Goal: Information Seeking & Learning: Learn about a topic

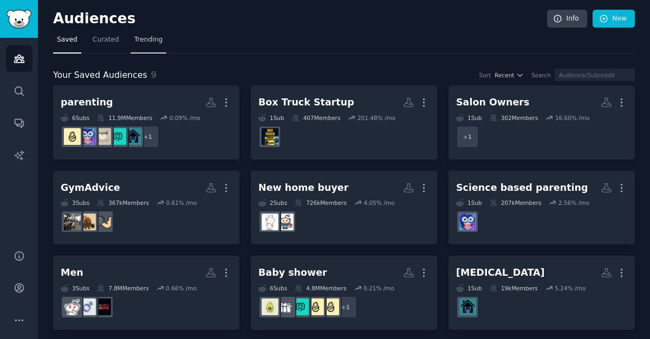
click at [154, 33] on link "Trending" at bounding box center [148, 42] width 36 height 22
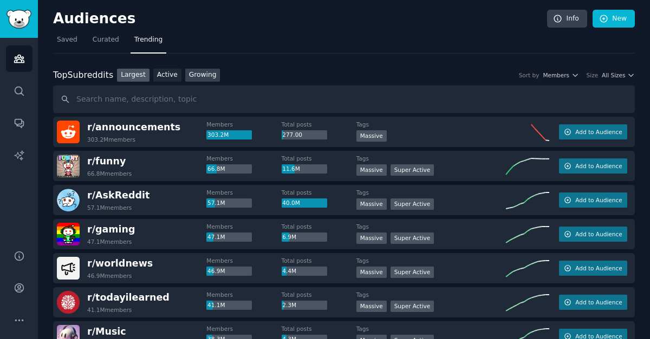
click at [206, 74] on link "Growing" at bounding box center [202, 76] width 35 height 14
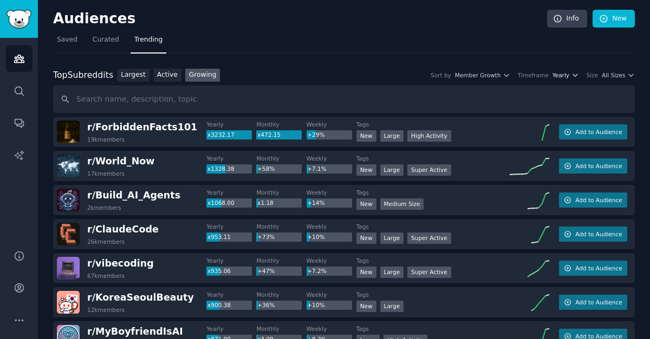
click at [572, 75] on icon "button" at bounding box center [574, 75] width 4 height 2
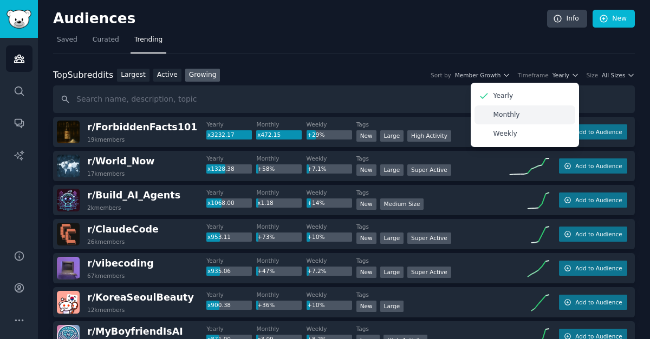
click at [519, 115] on div "Monthly" at bounding box center [524, 115] width 101 height 19
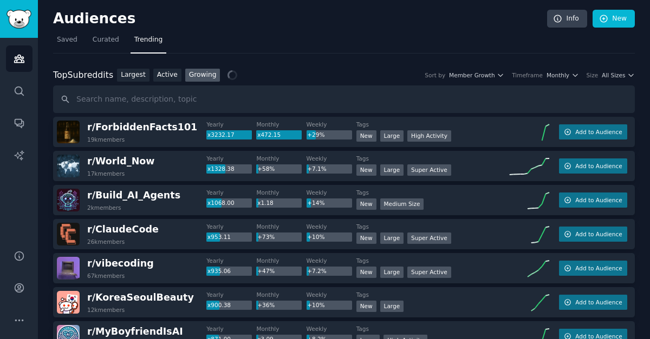
click at [615, 80] on div "Top Subreddits Top Subreddits Largest Active Growing Sort by Member Growth Time…" at bounding box center [344, 76] width 582 height 14
click at [618, 76] on span "All Sizes" at bounding box center [613, 75] width 23 height 8
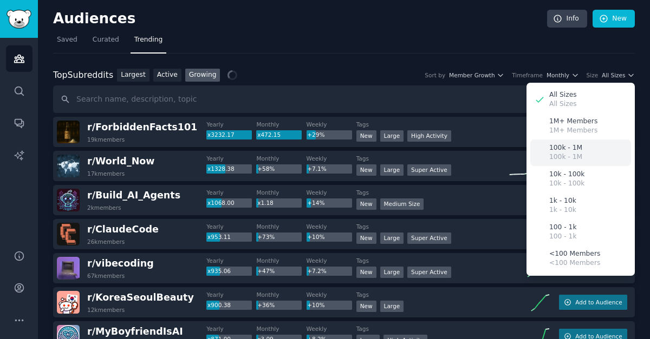
click at [565, 157] on p "100k - 1M" at bounding box center [565, 158] width 33 height 10
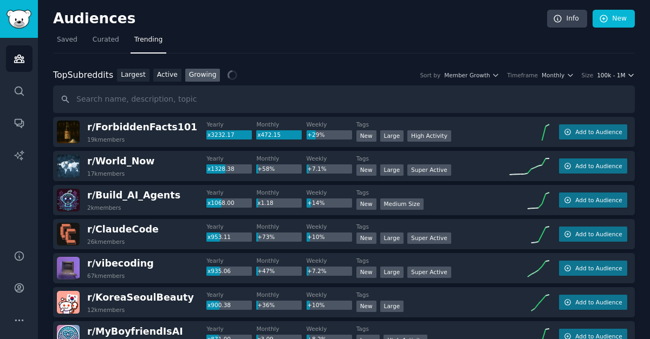
click at [612, 78] on span "100k - 1M" at bounding box center [611, 75] width 28 height 8
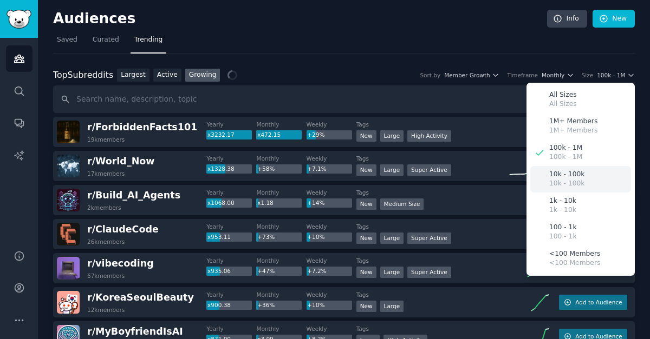
click at [566, 181] on p "10k - 100k" at bounding box center [566, 184] width 35 height 10
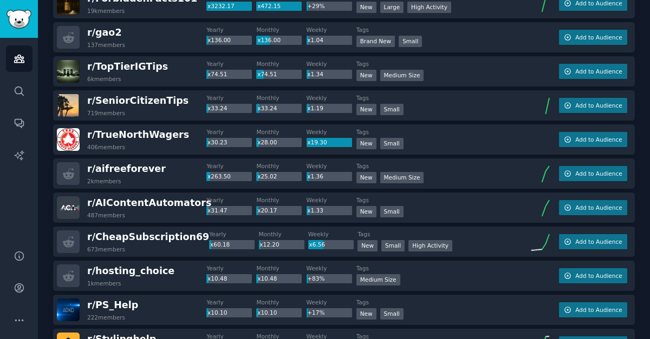
scroll to position [132, 0]
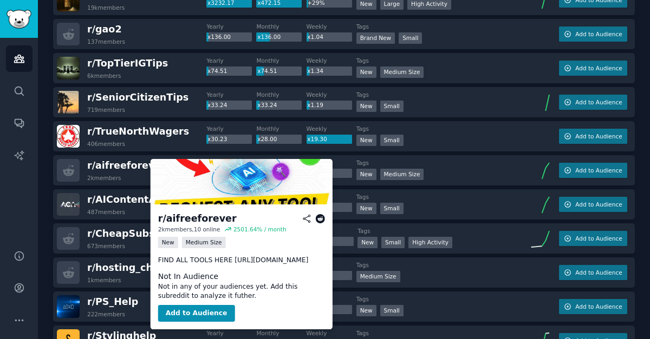
click at [319, 215] on icon at bounding box center [320, 219] width 10 height 10
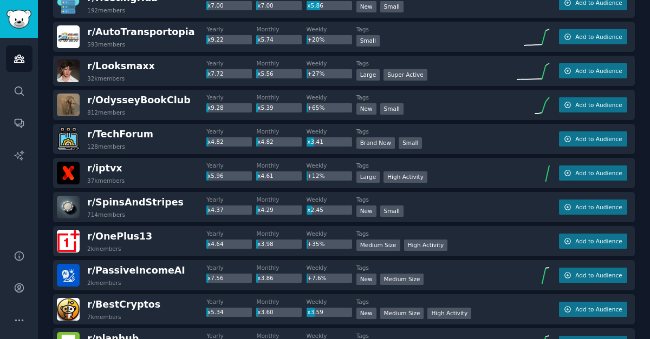
scroll to position [540, 0]
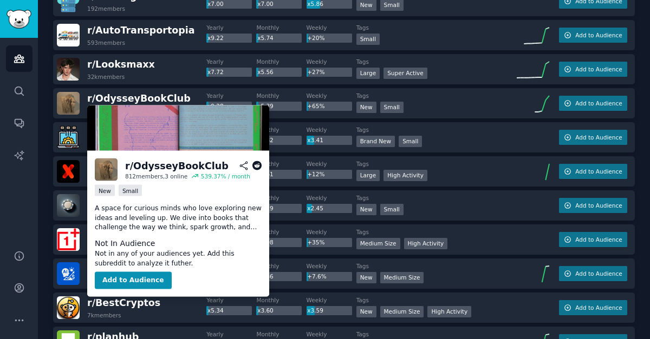
click at [257, 165] on icon at bounding box center [257, 166] width 10 height 10
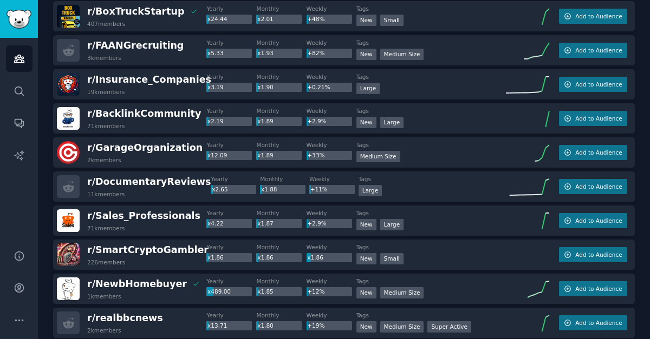
scroll to position [1464, 0]
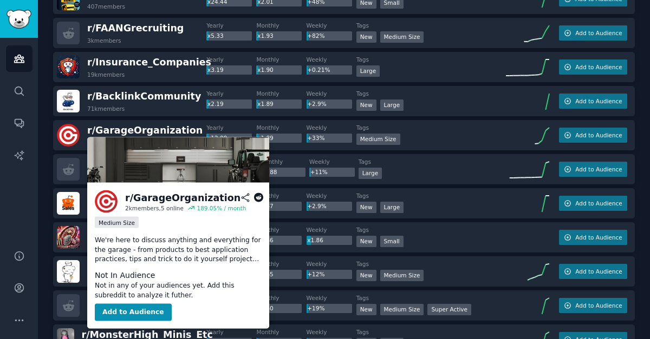
click at [256, 197] on icon at bounding box center [259, 198] width 10 height 10
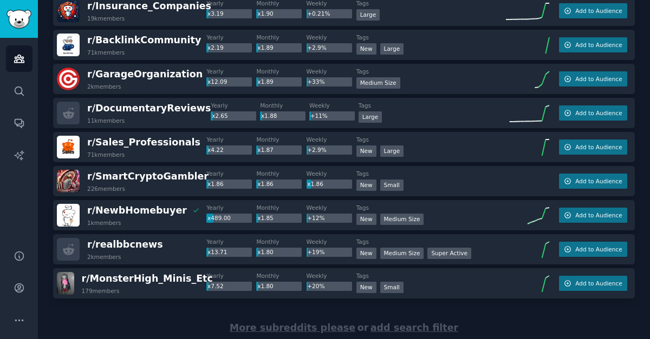
scroll to position [1525, 0]
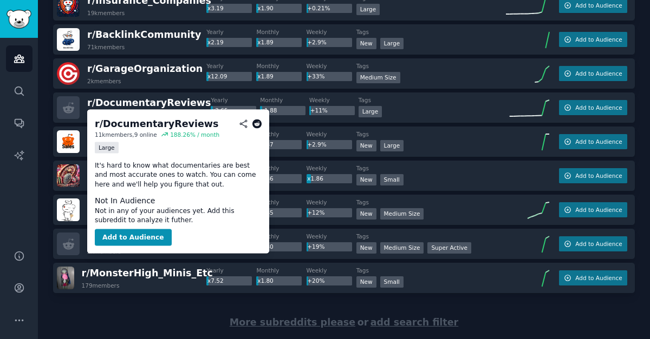
click at [258, 122] on icon at bounding box center [257, 124] width 10 height 10
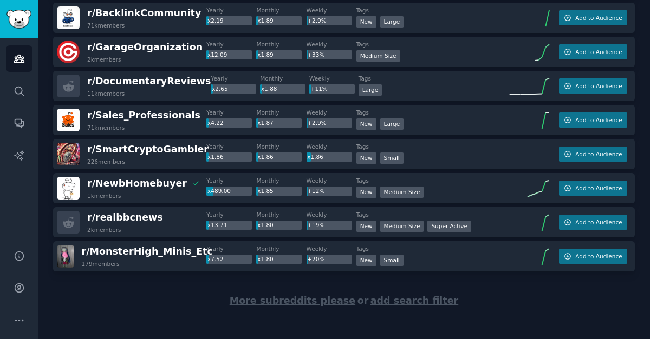
scroll to position [1544, 0]
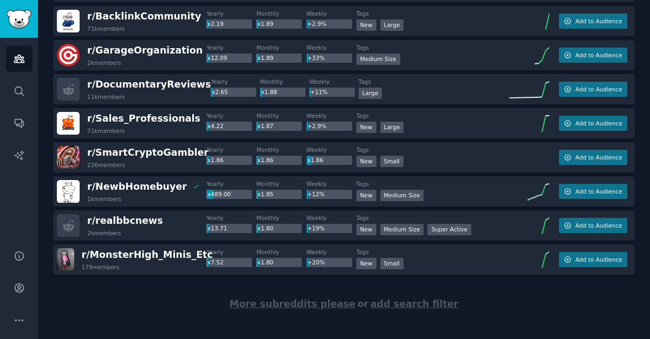
click at [280, 308] on span "More subreddits please" at bounding box center [293, 304] width 126 height 11
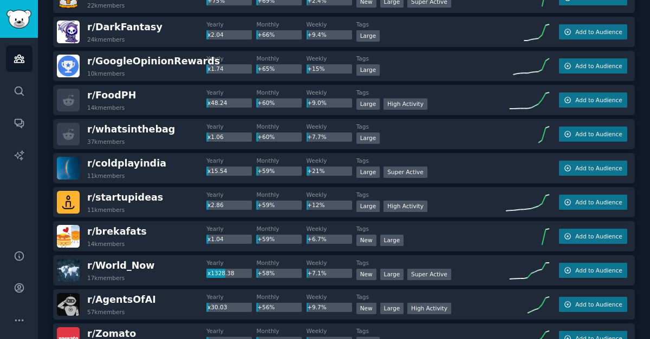
scroll to position [1637, 0]
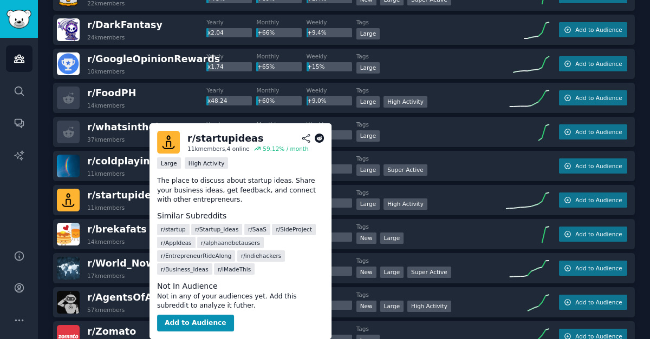
click at [321, 140] on icon at bounding box center [320, 139] width 10 height 10
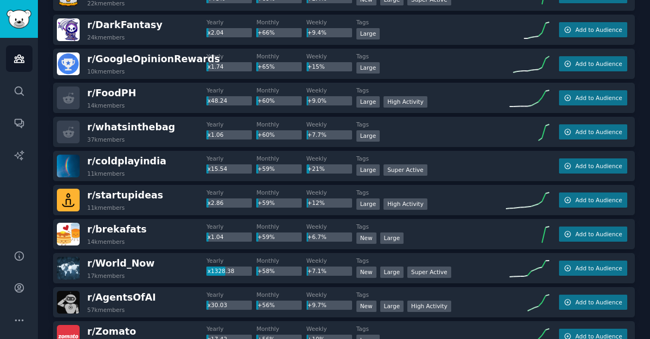
click at [466, 138] on div "Large" at bounding box center [430, 137] width 149 height 14
